Goal: Transaction & Acquisition: Purchase product/service

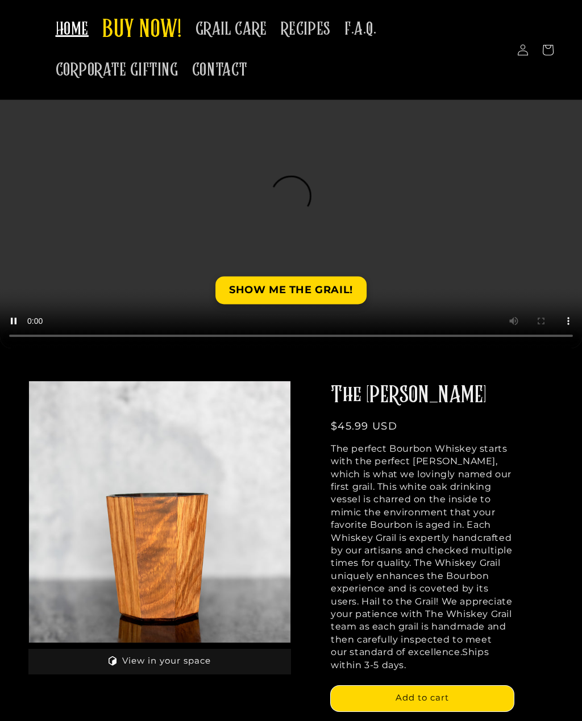
scroll to position [93, 0]
click at [142, 34] on span "BUY NOW!" at bounding box center [142, 30] width 80 height 31
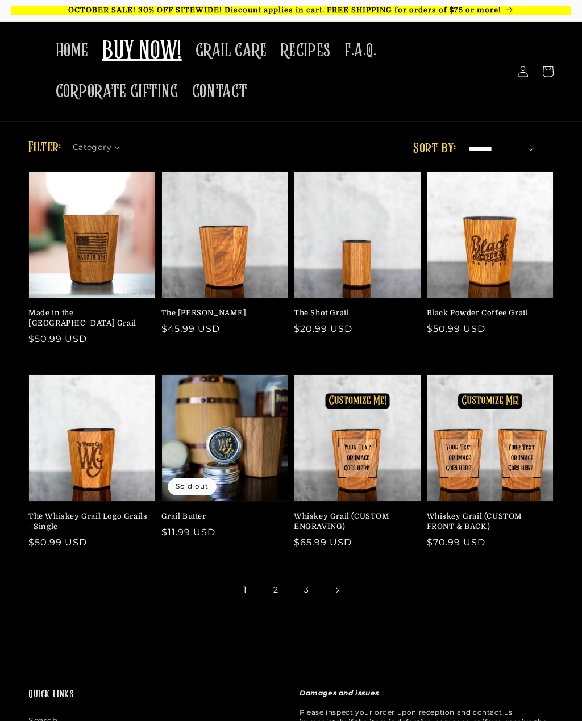
click at [272, 578] on link "2" at bounding box center [275, 590] width 25 height 25
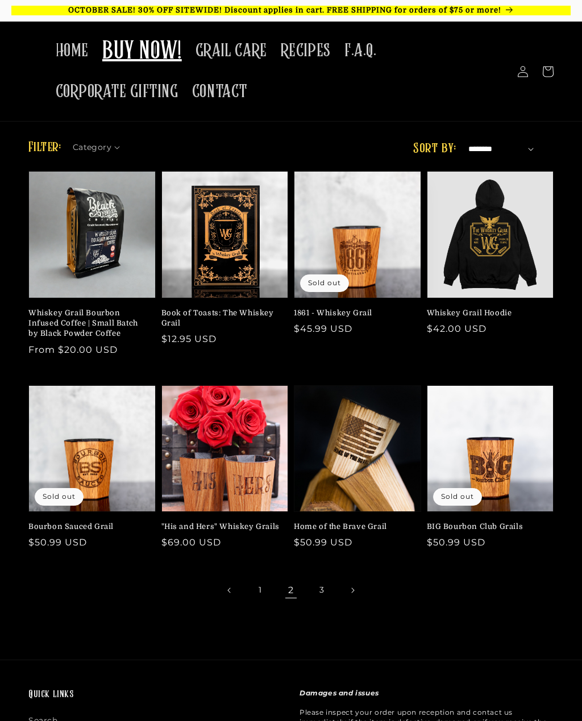
click at [321, 588] on link "3" at bounding box center [321, 590] width 25 height 25
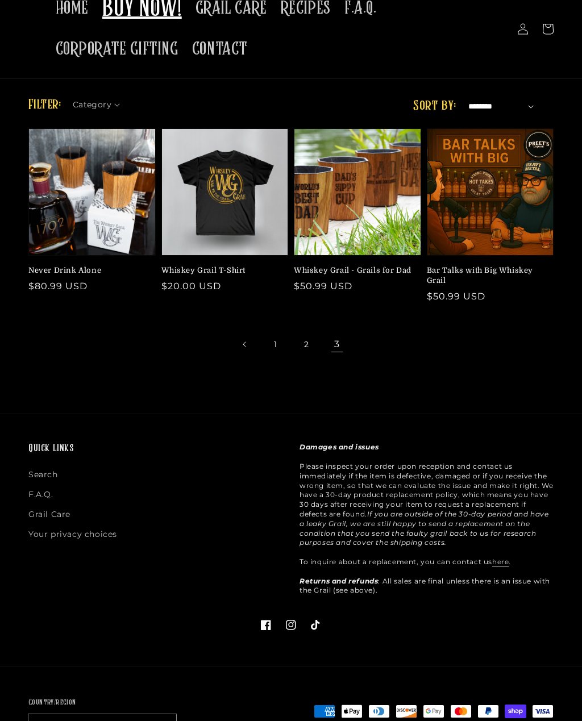
scroll to position [50, 0]
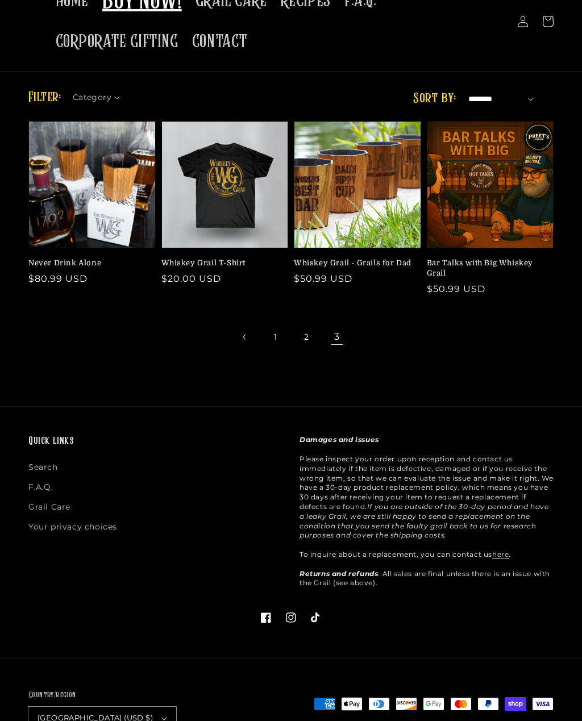
click at [273, 344] on link "1" at bounding box center [275, 336] width 25 height 25
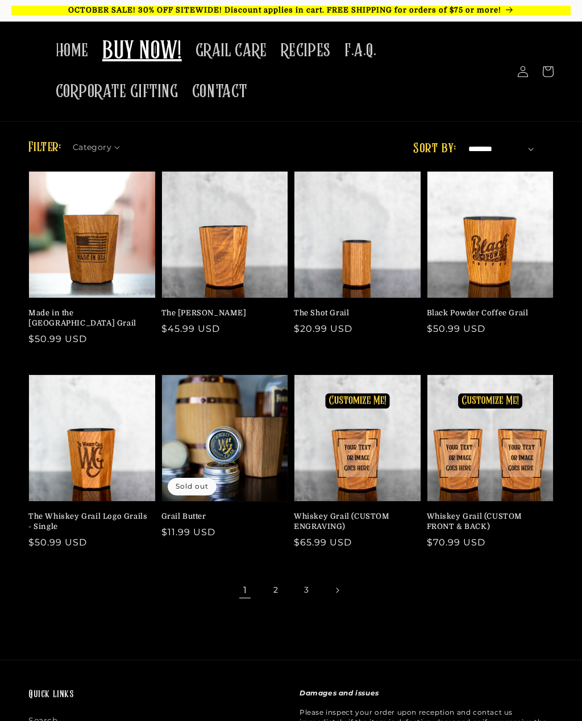
click at [279, 578] on link "2" at bounding box center [275, 590] width 25 height 25
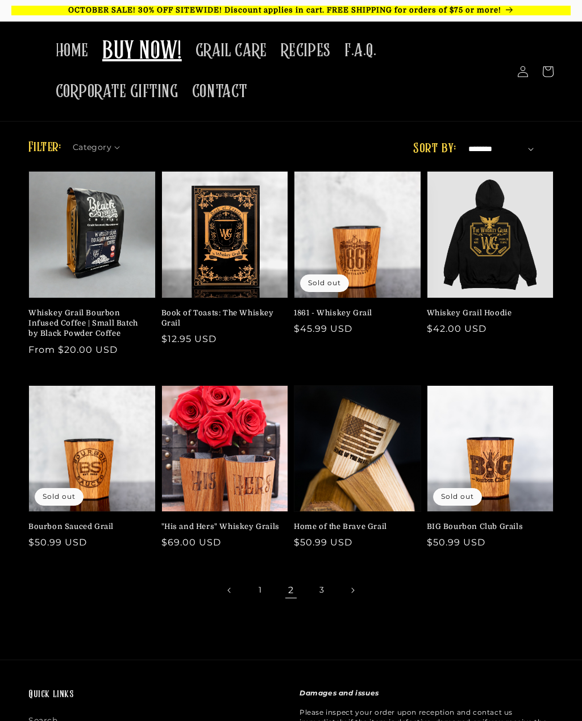
click at [319, 580] on link "3" at bounding box center [321, 590] width 25 height 25
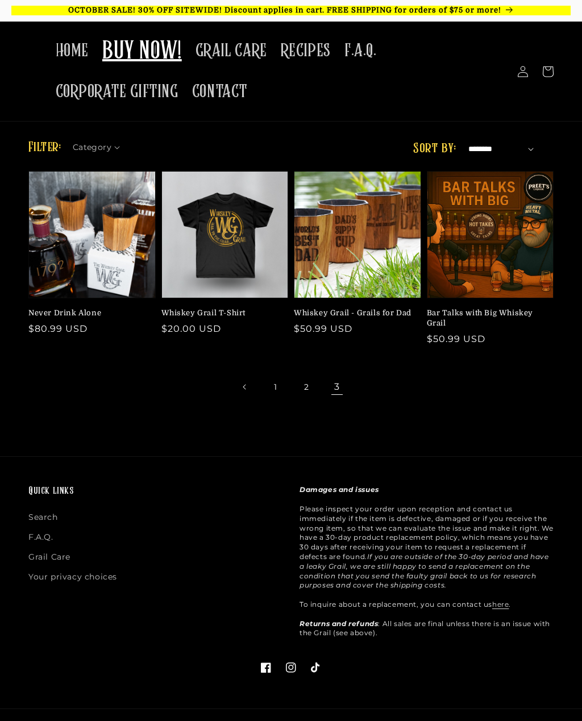
click at [275, 389] on link "1" at bounding box center [275, 386] width 25 height 25
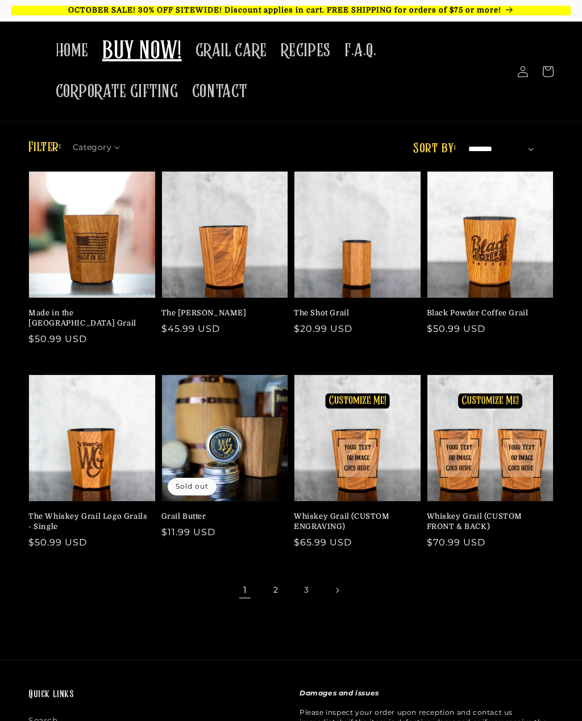
click at [309, 578] on link "3" at bounding box center [306, 590] width 25 height 25
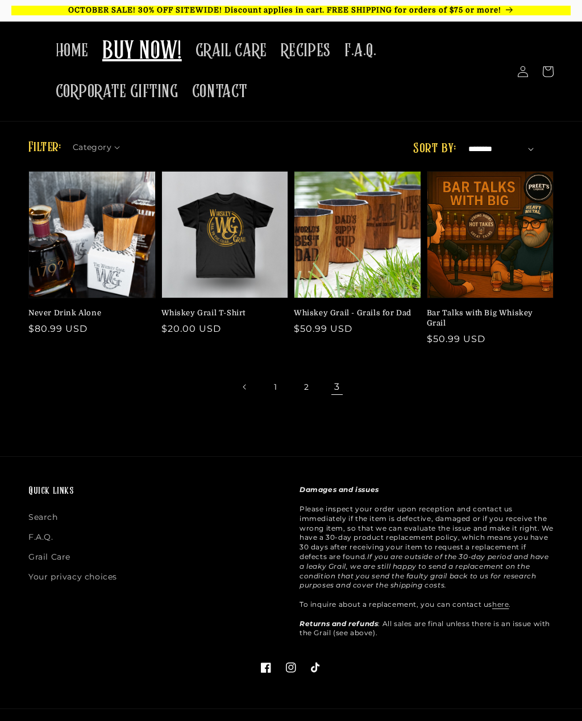
click at [50, 318] on link "Never Drink Alone" at bounding box center [88, 313] width 120 height 10
